Goal: Task Accomplishment & Management: Manage account settings

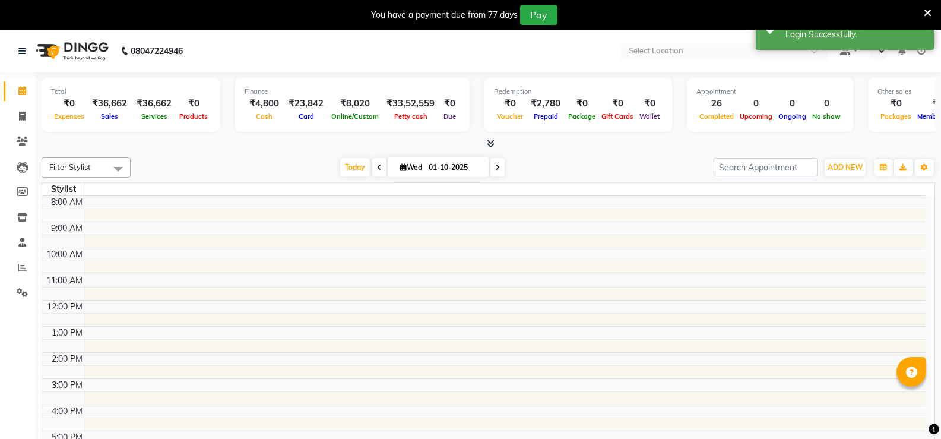
select select "en"
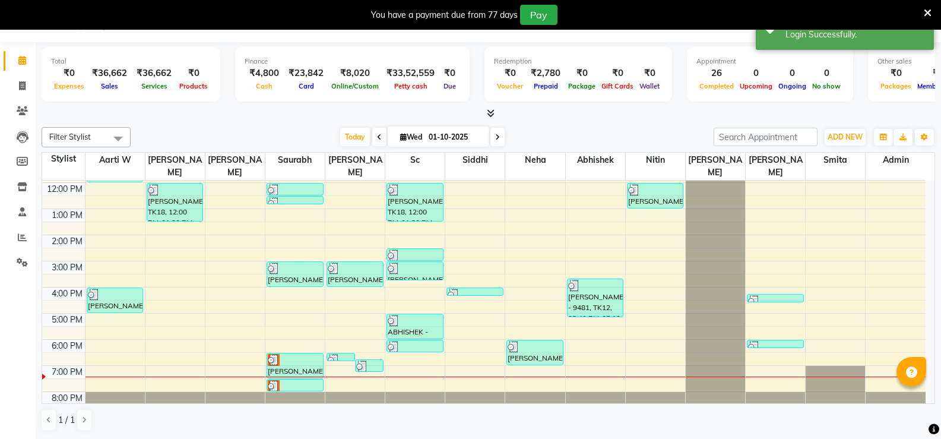
scroll to position [104, 0]
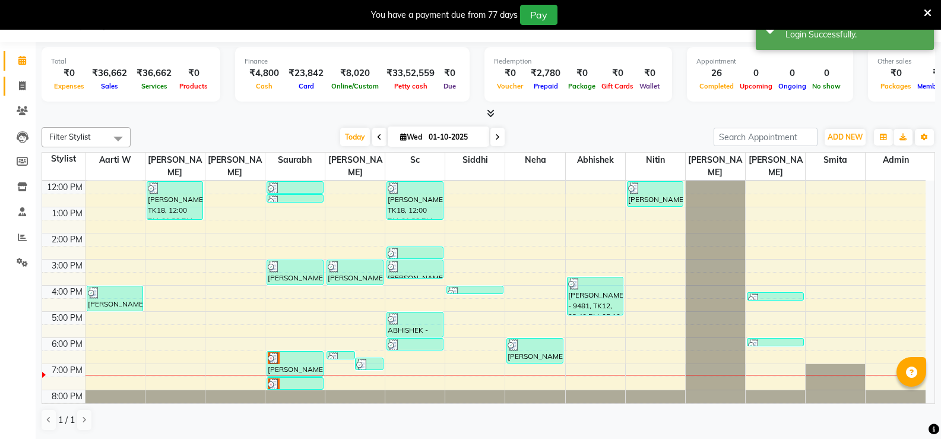
click at [22, 80] on span at bounding box center [22, 87] width 21 height 14
select select "service"
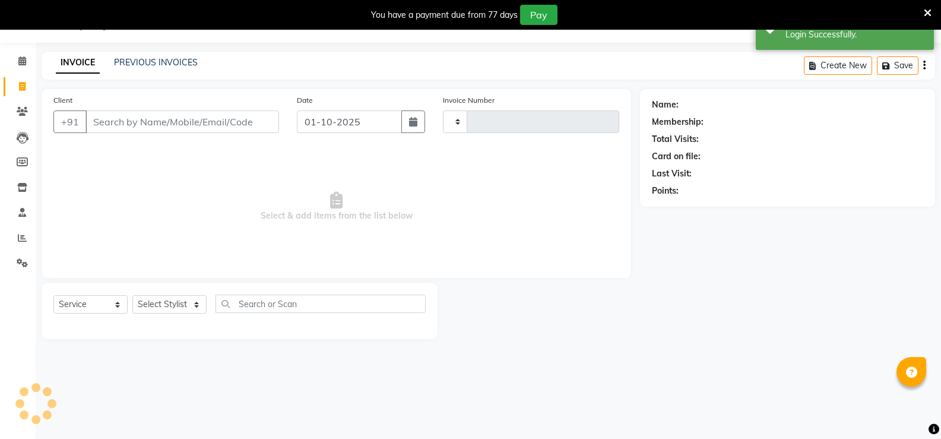
type input "2810"
select select "6411"
click at [160, 56] on div "PREVIOUS INVOICES" at bounding box center [156, 62] width 84 height 12
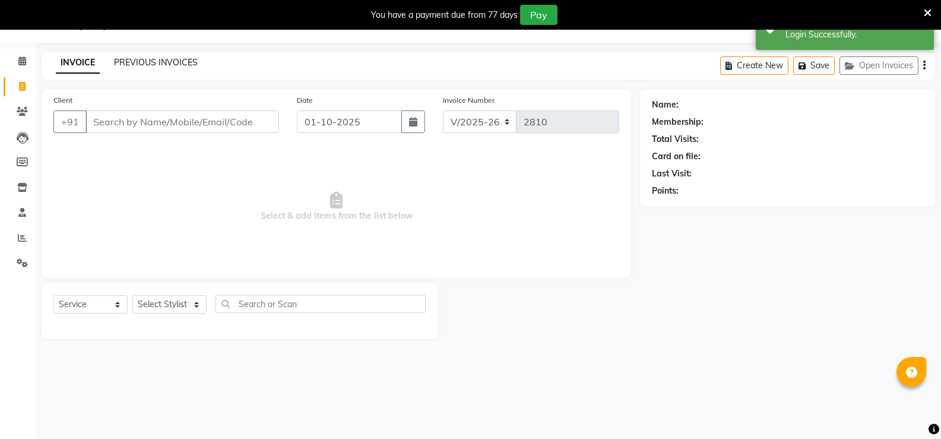
click at [143, 59] on link "PREVIOUS INVOICES" at bounding box center [156, 62] width 84 height 11
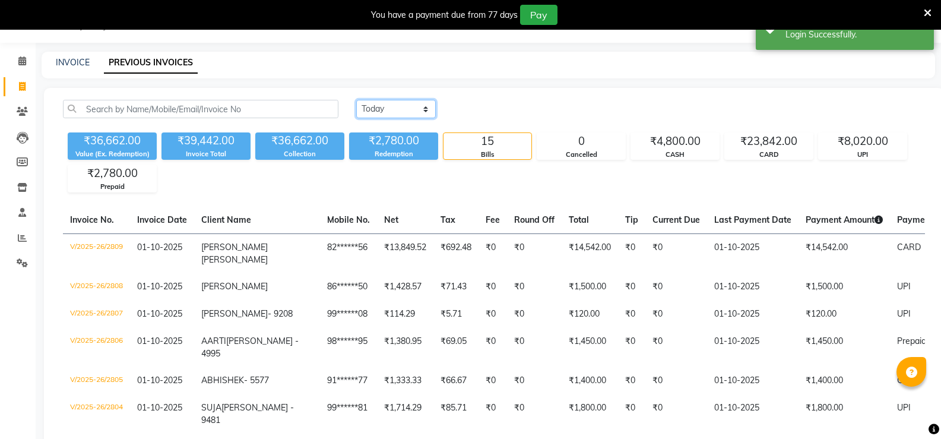
click at [389, 110] on select "[DATE] [DATE] Custom Range" at bounding box center [396, 109] width 80 height 18
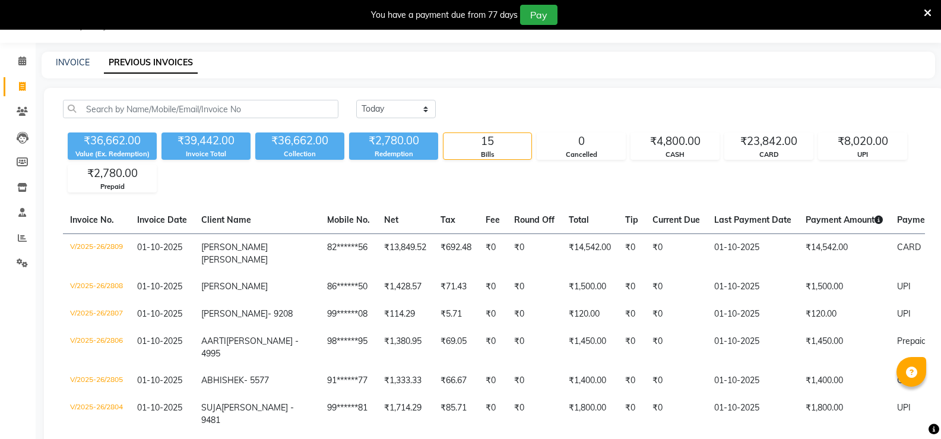
click at [537, 108] on div "[DATE] [DATE] Custom Range" at bounding box center [640, 109] width 569 height 18
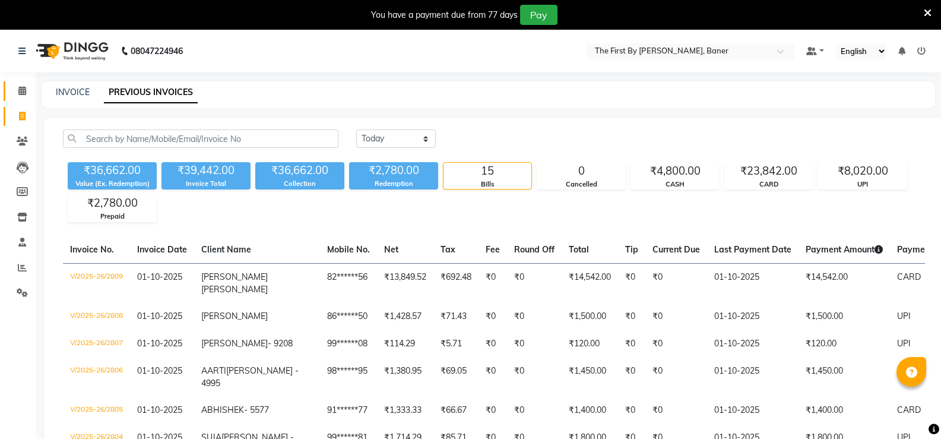
click at [4, 93] on link "Calendar" at bounding box center [18, 91] width 28 height 20
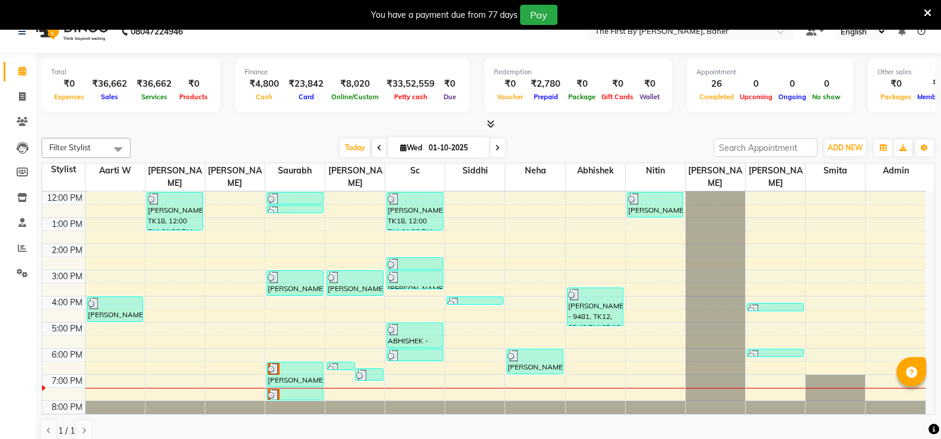
scroll to position [30, 0]
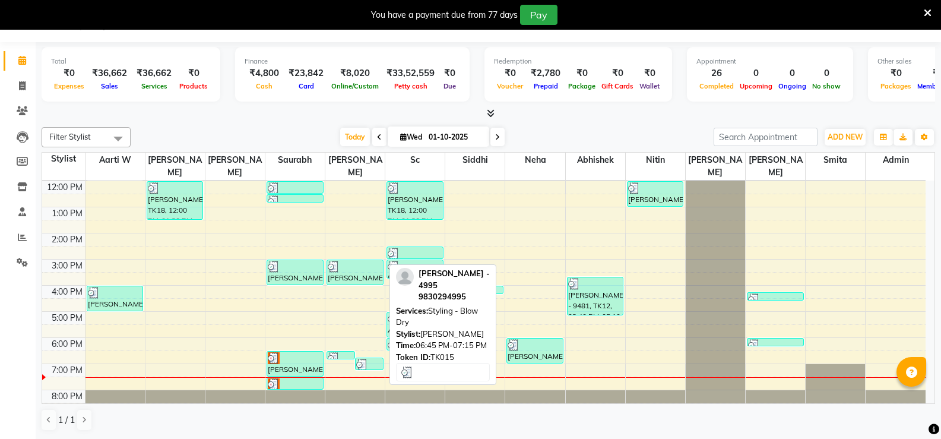
click at [372, 358] on div at bounding box center [369, 364] width 26 height 12
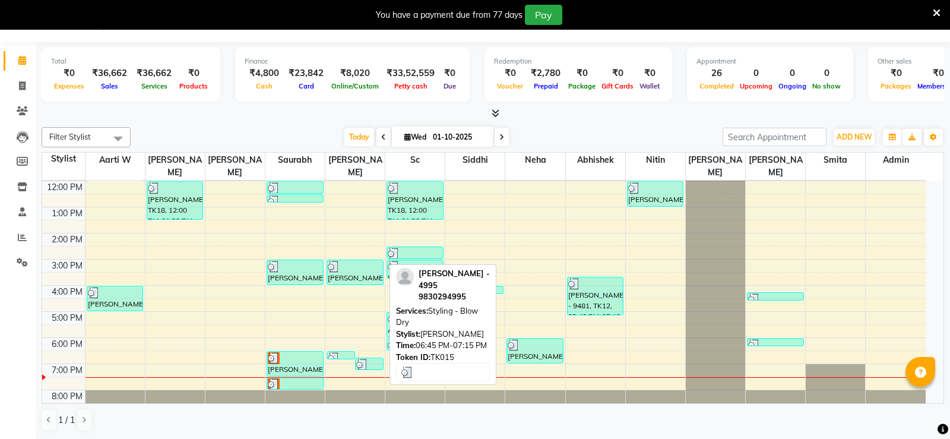
select select "3"
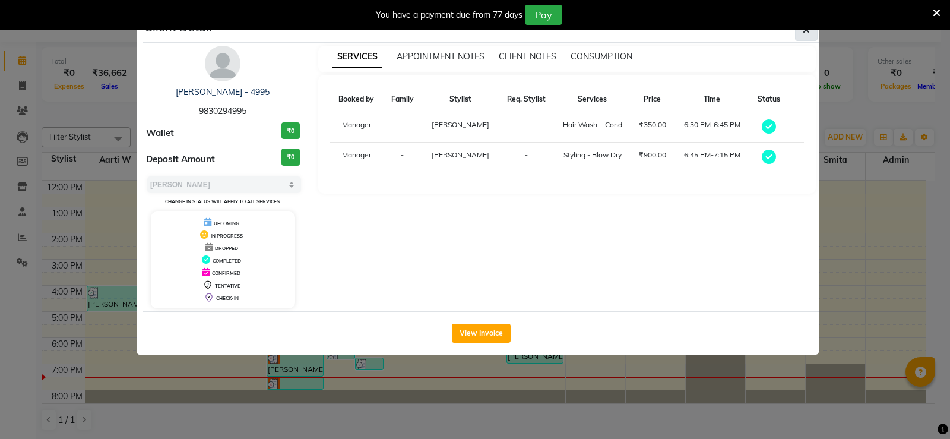
click at [808, 37] on button "button" at bounding box center [806, 29] width 23 height 23
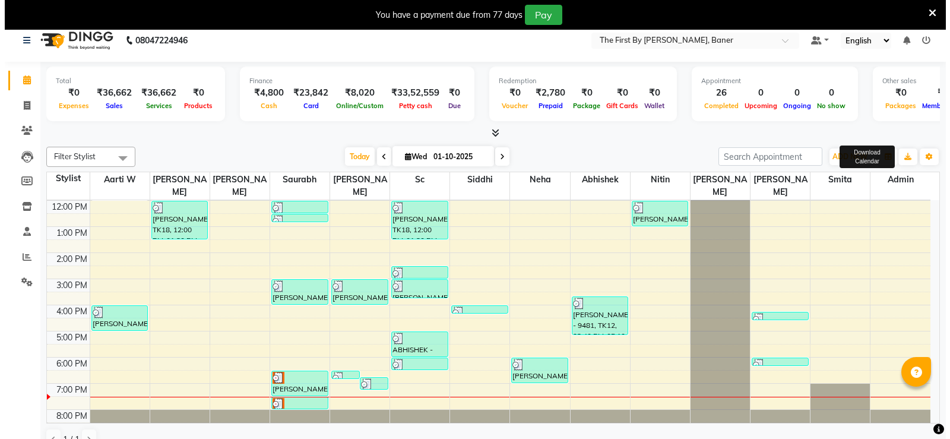
scroll to position [0, 0]
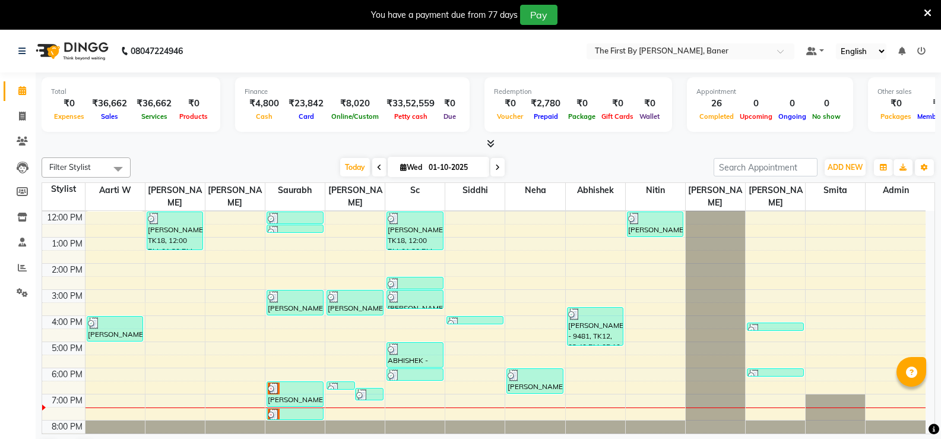
click at [919, 47] on icon at bounding box center [921, 51] width 8 height 8
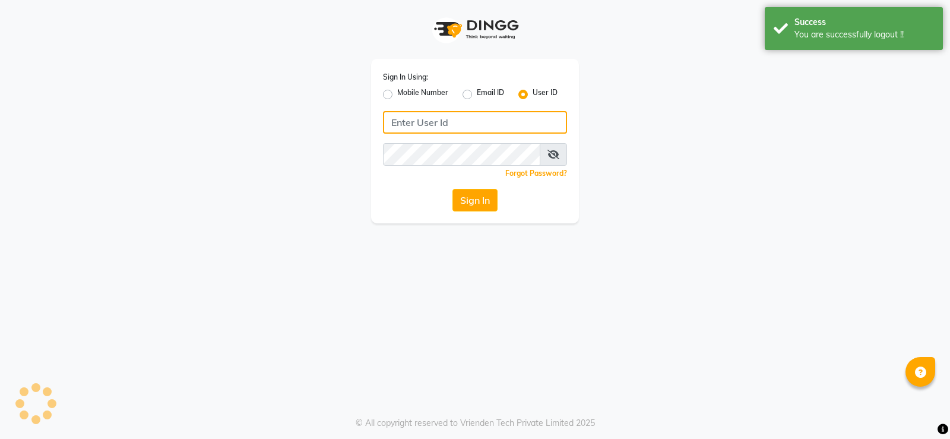
type input "9960830002"
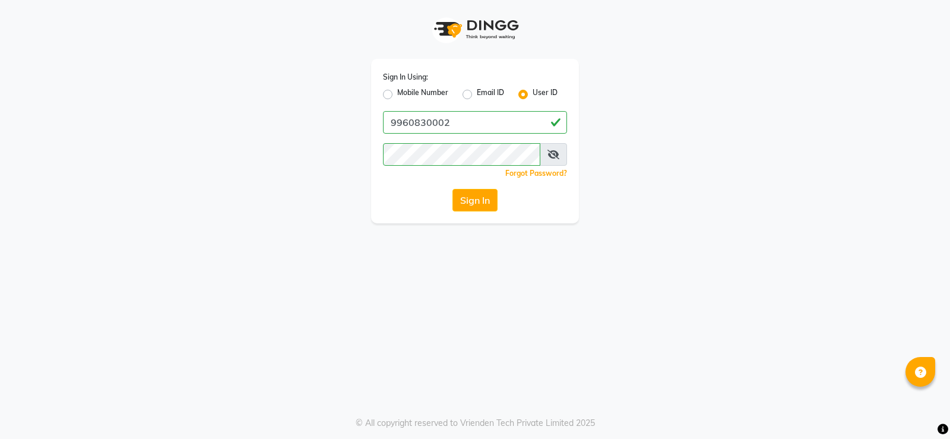
click at [477, 96] on label "Email ID" at bounding box center [490, 94] width 27 height 14
click at [477, 95] on input "Email ID" at bounding box center [481, 91] width 8 height 8
radio input "true"
radio input "false"
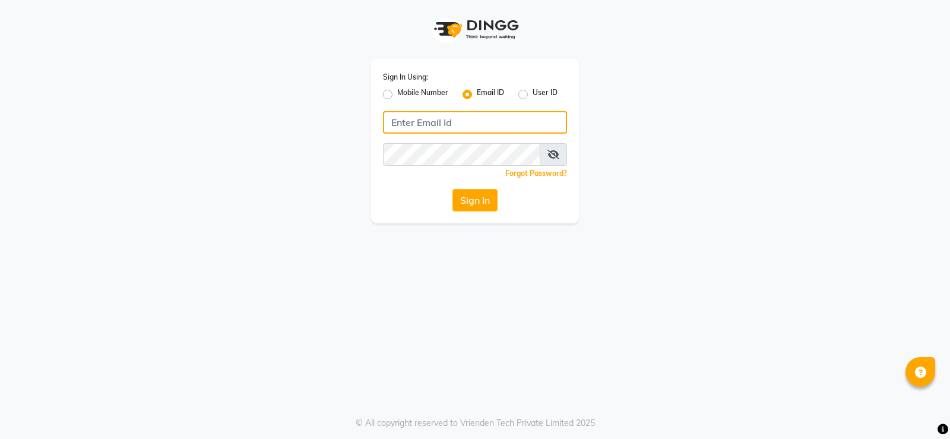
click at [440, 125] on input "Username" at bounding box center [475, 122] width 184 height 23
type input "thefirst"
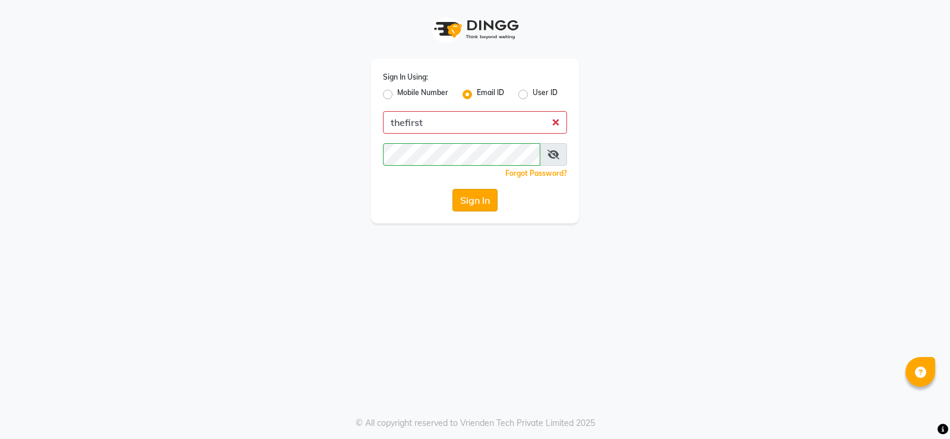
click at [469, 196] on button "Sign In" at bounding box center [474, 200] width 45 height 23
click at [543, 155] on span at bounding box center [552, 154] width 27 height 23
click at [550, 155] on icon at bounding box center [553, 154] width 12 height 9
click at [461, 205] on button "Sign In" at bounding box center [474, 200] width 45 height 23
click at [465, 197] on button "Sign In" at bounding box center [474, 200] width 45 height 23
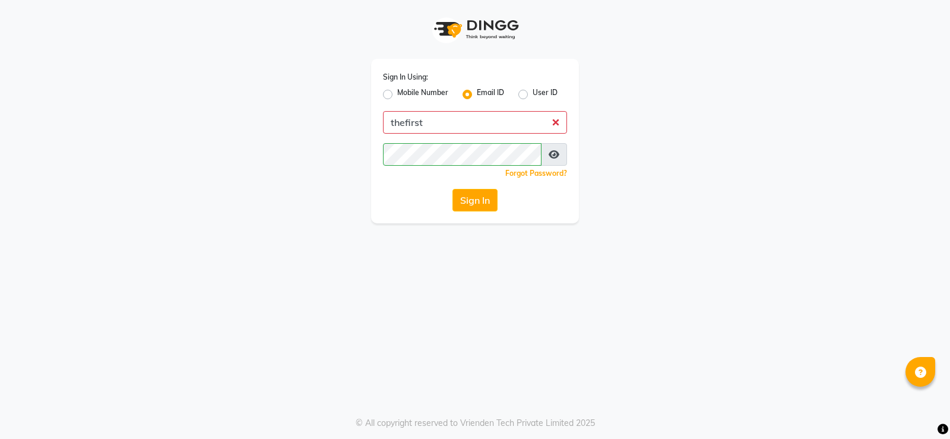
click at [474, 91] on div "Email ID" at bounding box center [483, 94] width 42 height 14
click at [532, 96] on label "User ID" at bounding box center [544, 94] width 25 height 14
click at [532, 95] on input "User ID" at bounding box center [536, 91] width 8 height 8
radio input "true"
radio input "false"
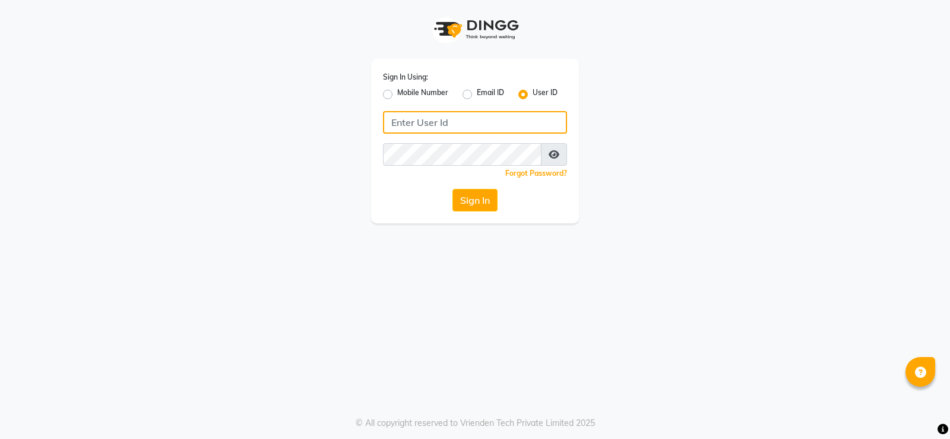
click at [450, 119] on input "Username" at bounding box center [475, 122] width 184 height 23
type input "thefirst"
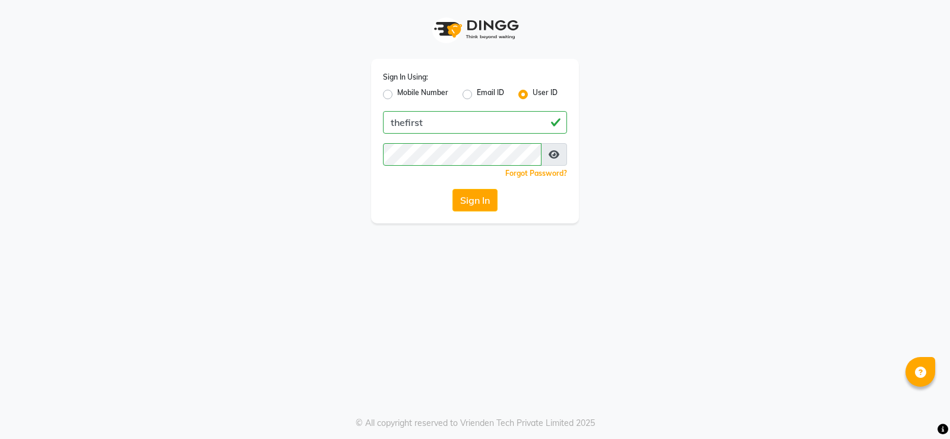
click at [630, 150] on div "Sign In Using: Mobile Number Email ID User ID thefirst Remember me Forgot Passw…" at bounding box center [475, 111] width 677 height 223
click at [486, 189] on div "Sign In Using: Mobile Number Email ID User ID thefirst Remember me Forgot Passw…" at bounding box center [475, 141] width 208 height 164
click at [485, 194] on button "Sign In" at bounding box center [474, 200] width 45 height 23
